Goal: Complete application form

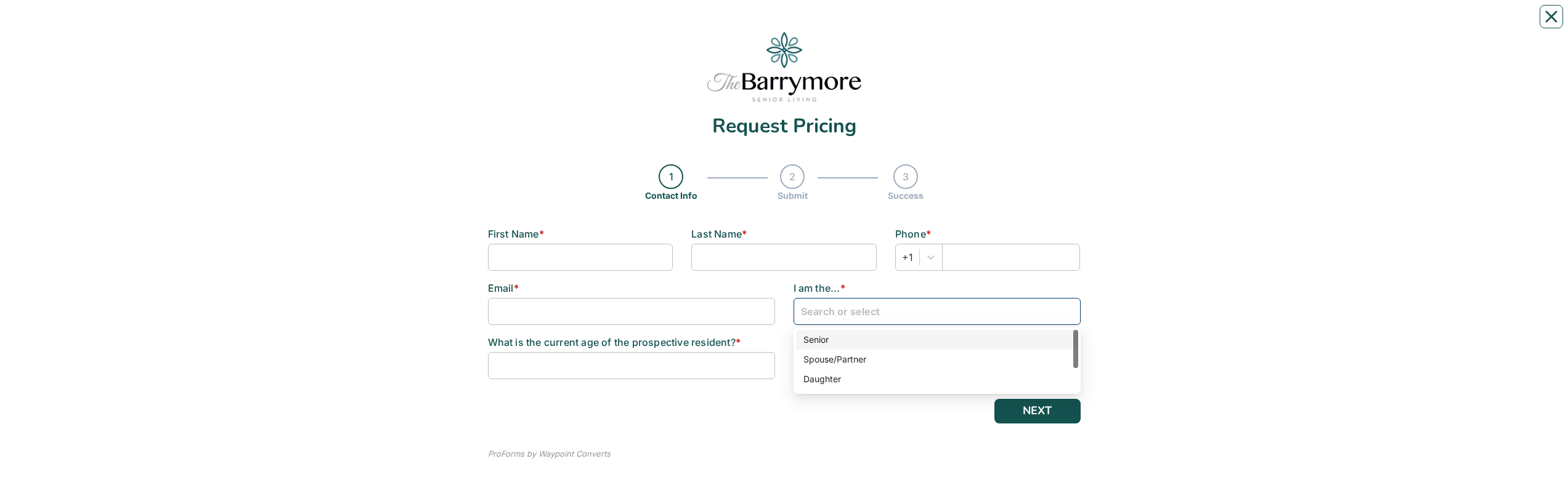
click at [1067, 24] on input "search" at bounding box center [937, 311] width 272 height 24
click at [812, 24] on div "Son" at bounding box center [937, 362] width 267 height 14
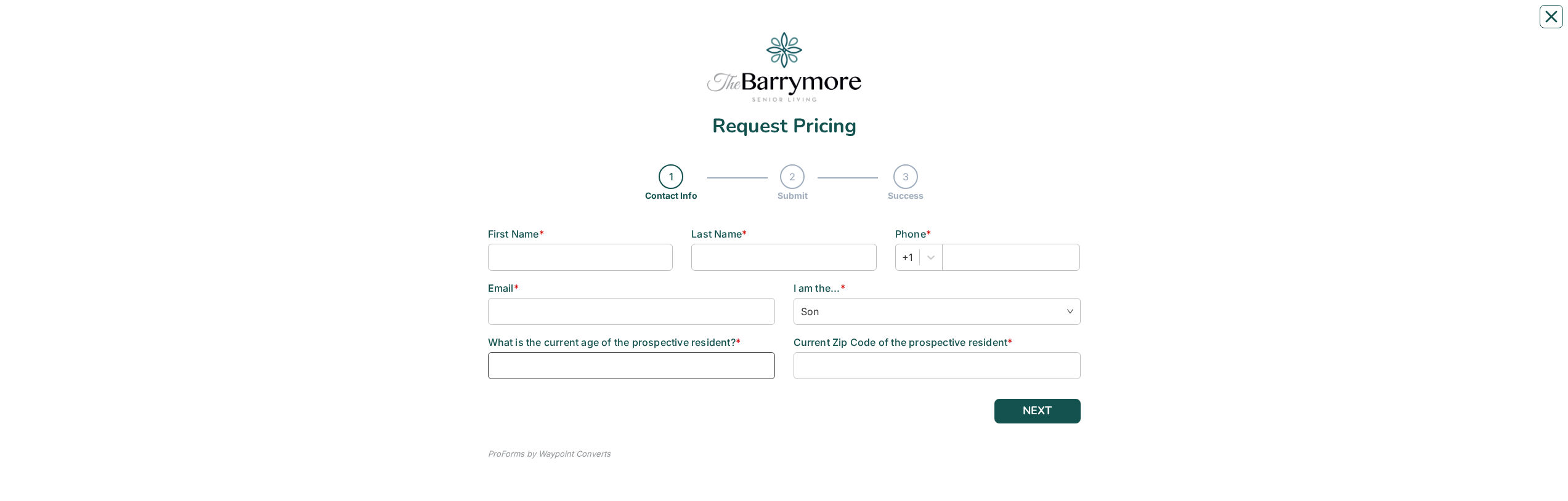
click at [520, 24] on input at bounding box center [632, 365] width 287 height 27
click at [524, 24] on input at bounding box center [580, 257] width 185 height 27
type input "[PERSON_NAME]"
click at [980, 24] on input "text" at bounding box center [1011, 257] width 138 height 27
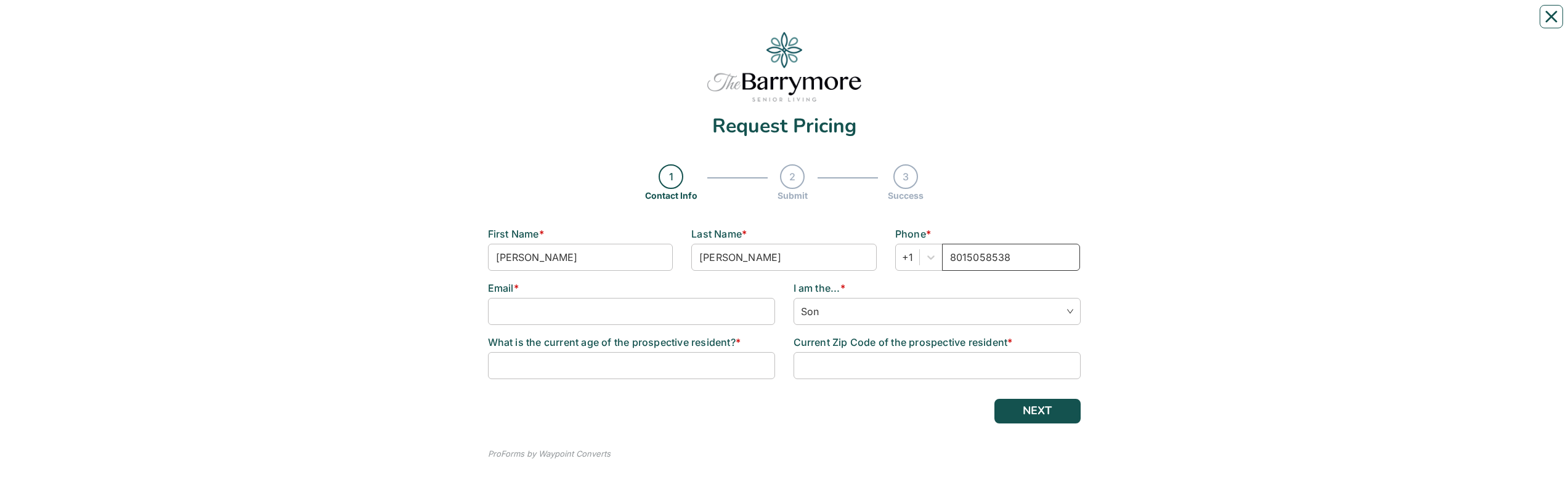
type input "8015058538"
click at [572, 24] on input at bounding box center [632, 365] width 287 height 27
type input "83"
click at [838, 24] on input at bounding box center [937, 365] width 287 height 27
